Goal: Information Seeking & Learning: Learn about a topic

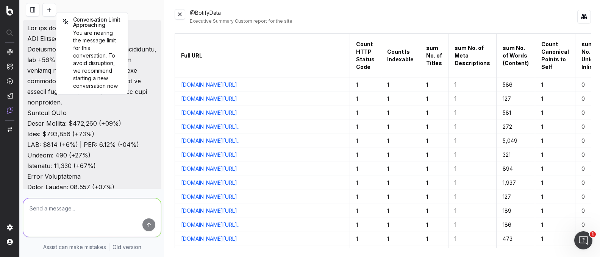
scroll to position [19263, 0]
